Goal: Information Seeking & Learning: Check status

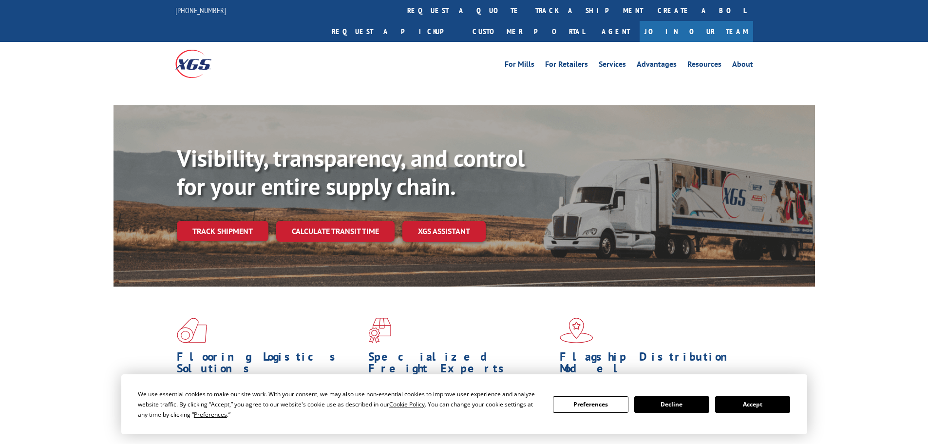
click at [528, 7] on link "track a shipment" at bounding box center [589, 10] width 122 height 21
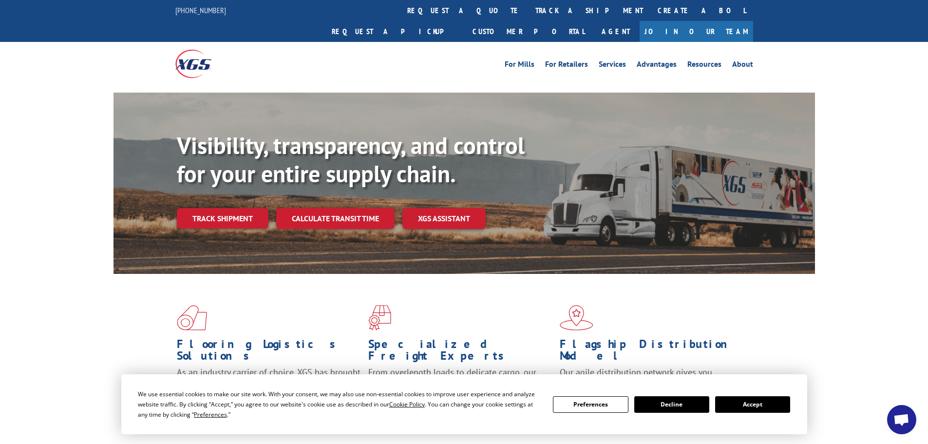
click at [764, 404] on button "Accept" at bounding box center [752, 404] width 75 height 17
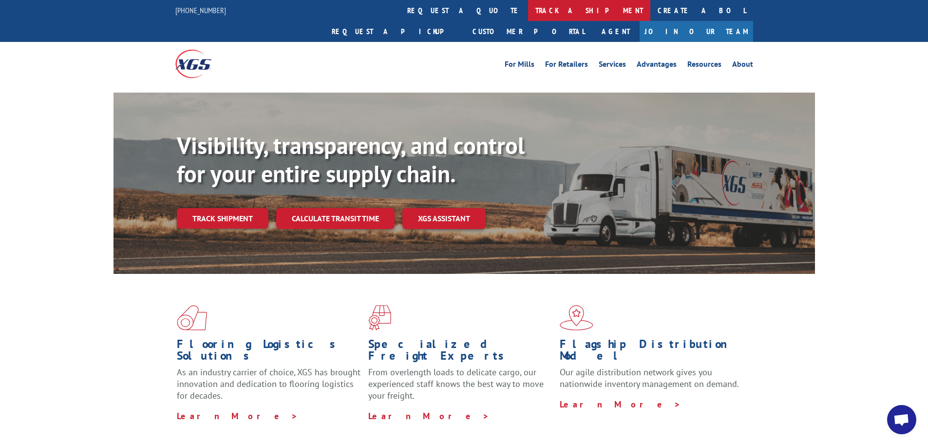
click at [528, 11] on link "track a shipment" at bounding box center [589, 10] width 122 height 21
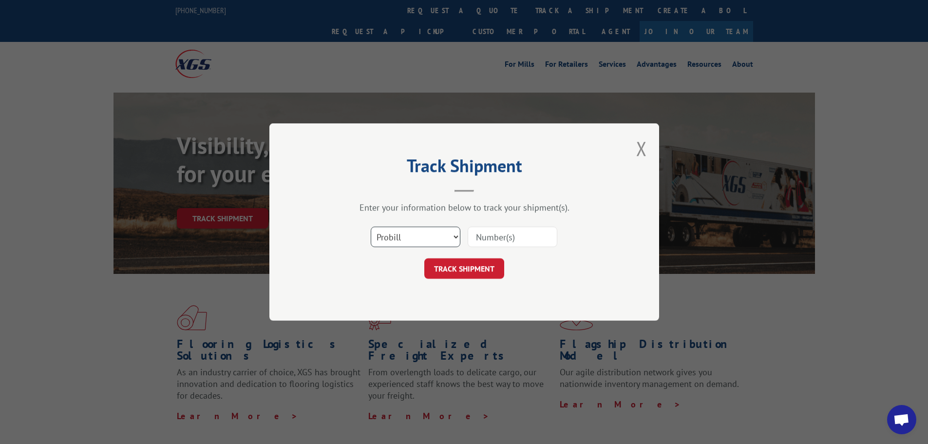
click at [429, 235] on select "Select category... Probill BOL PO" at bounding box center [416, 236] width 90 height 20
select select "bol"
click at [371, 226] on select "Select category... Probill BOL PO" at bounding box center [416, 236] width 90 height 20
click at [516, 242] on input at bounding box center [512, 236] width 90 height 20
type input "115722629"
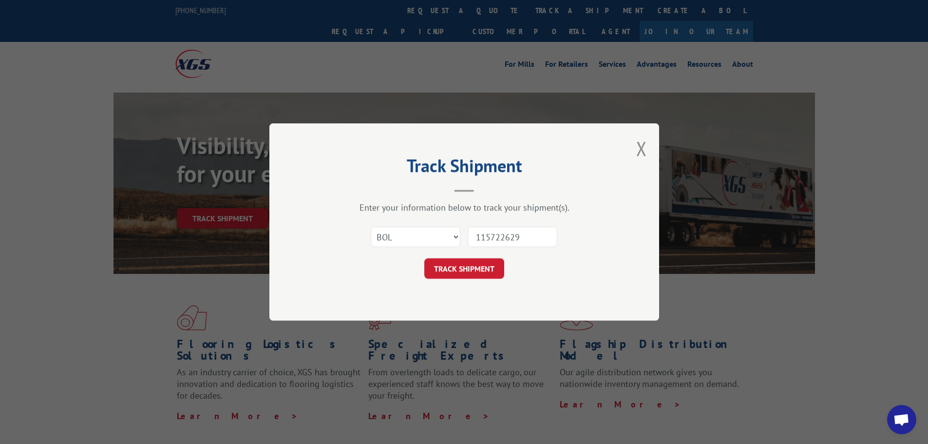
click button "TRACK SHIPMENT" at bounding box center [464, 268] width 80 height 20
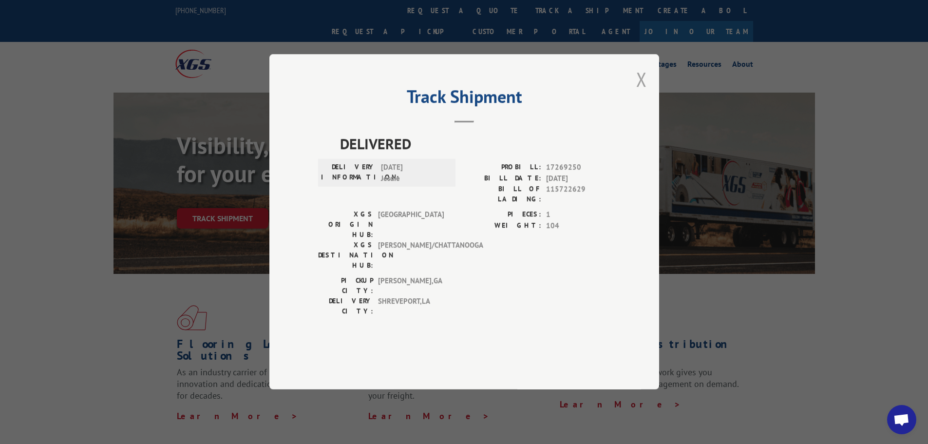
click at [641, 92] on button "Close modal" at bounding box center [641, 79] width 11 height 26
